Goal: Check status: Check status

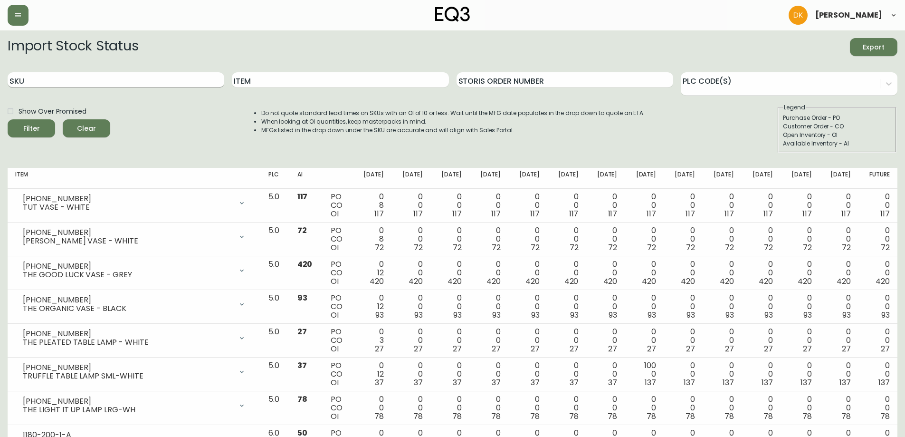
click at [124, 75] on input "SKU" at bounding box center [116, 79] width 217 height 15
type input "3020-750-16-a"
click at [8, 119] on button "Filter" at bounding box center [32, 128] width 48 height 18
